Goal: Information Seeking & Learning: Learn about a topic

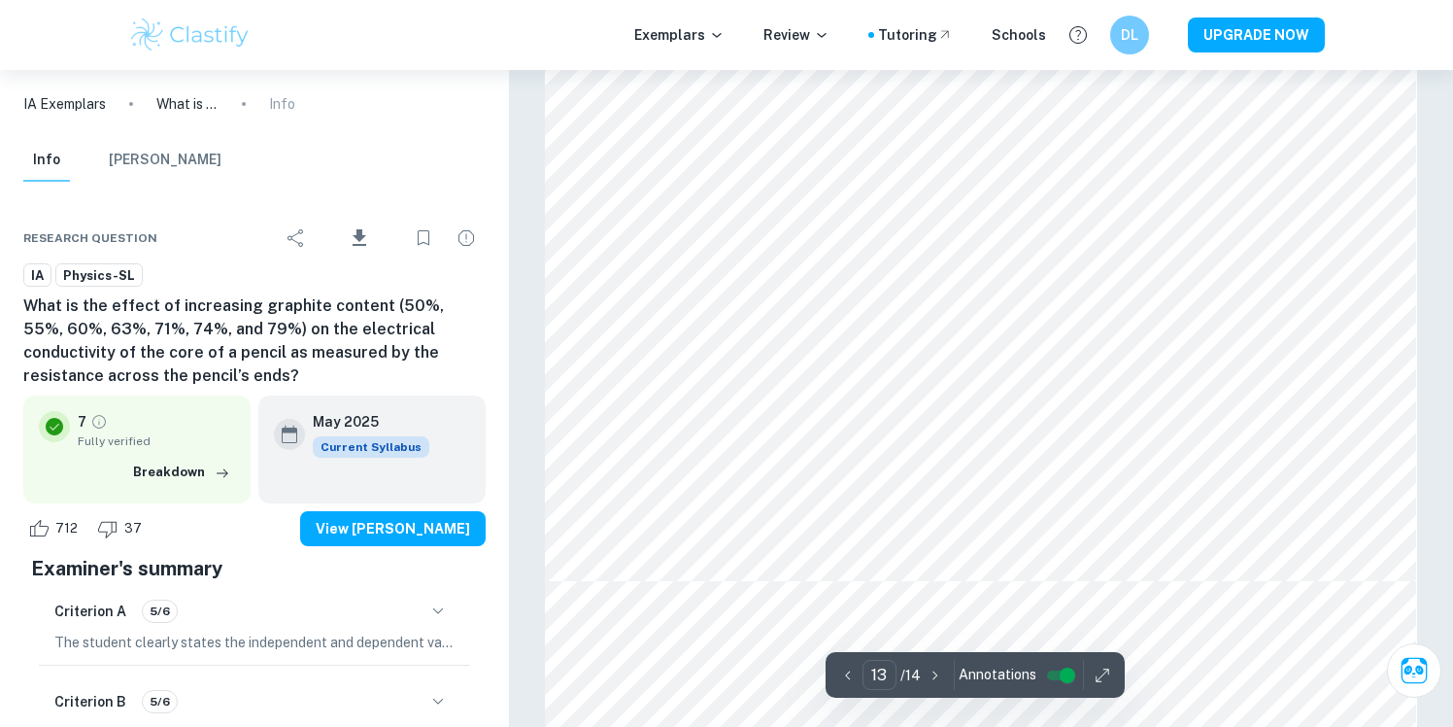
scroll to position [15918, 0]
type input "13"
